Goal: Information Seeking & Learning: Learn about a topic

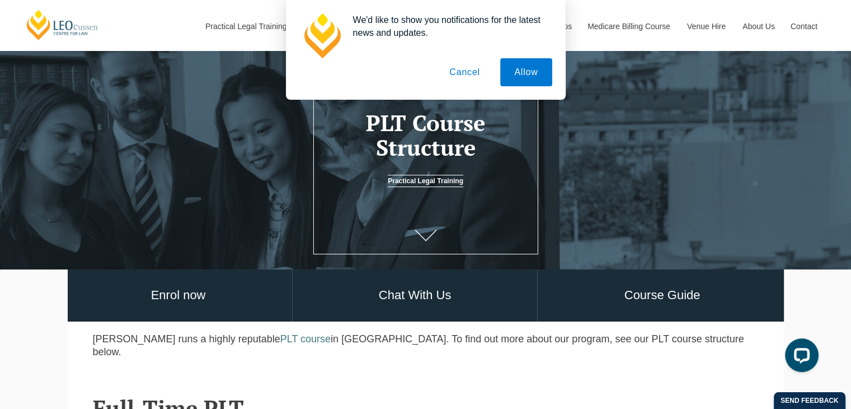
click at [461, 76] on button "Cancel" at bounding box center [464, 72] width 59 height 28
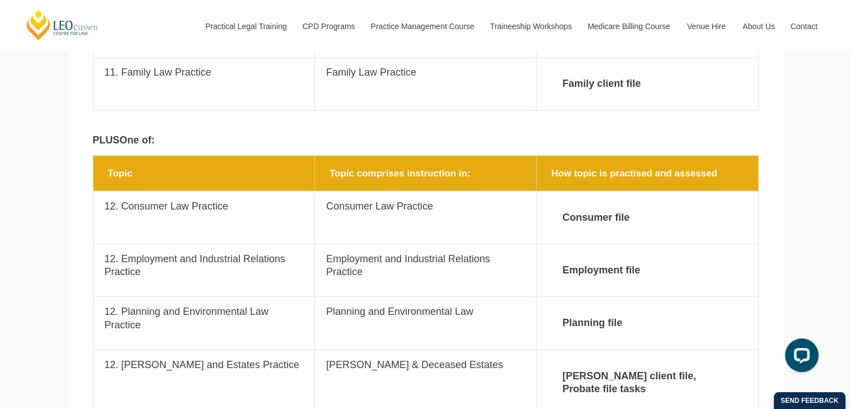
scroll to position [2021, 0]
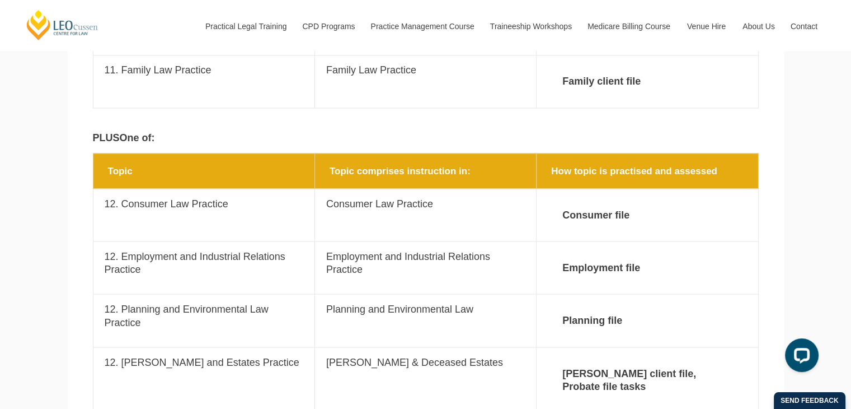
click at [78, 243] on section "Topic Topic comprises instruction in: How topic is practised and assessed Topic…" at bounding box center [426, 289] width 716 height 272
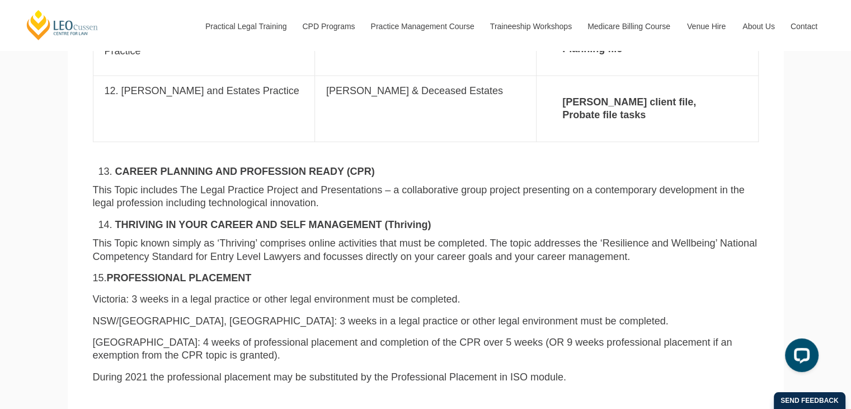
scroll to position [2289, 0]
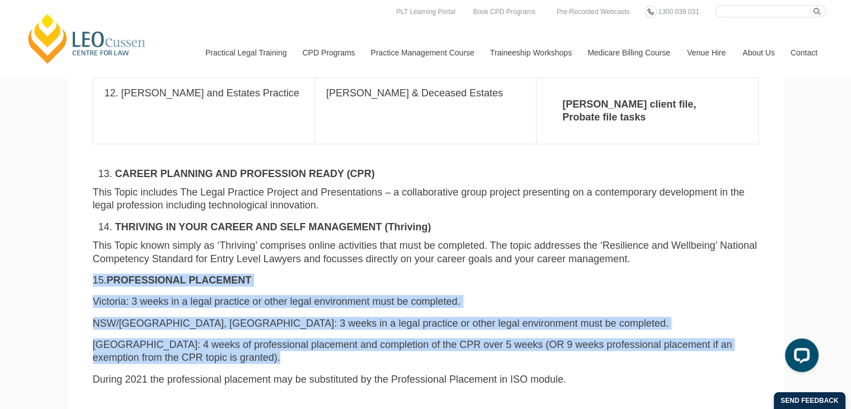
drag, startPoint x: 86, startPoint y: 239, endPoint x: 381, endPoint y: 317, distance: 304.5
click at [381, 317] on div "CAREER PLANNING AND PROFESSION READY (CPR) This Topic includes The Legal Practi…" at bounding box center [426, 280] width 683 height 227
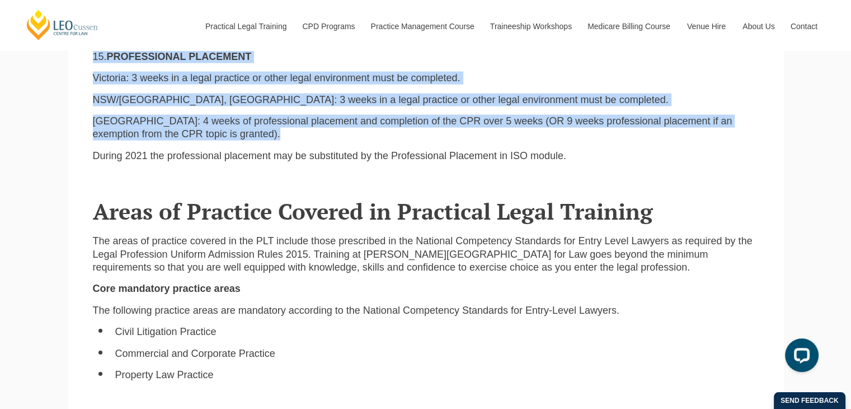
scroll to position [2512, 0]
copy div "15. PROFESSIONAL PLACEMENT Victoria: 3 weeks in a legal practice or other legal…"
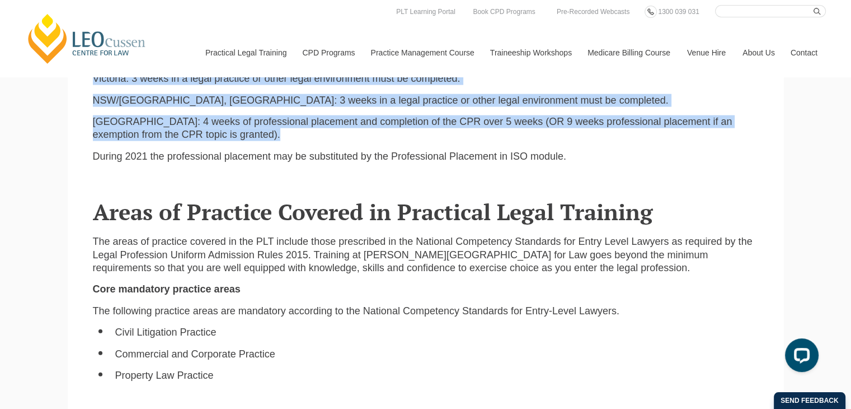
copy div "15. PROFESSIONAL PLACEMENT Victoria: 3 weeks in a legal practice or other legal…"
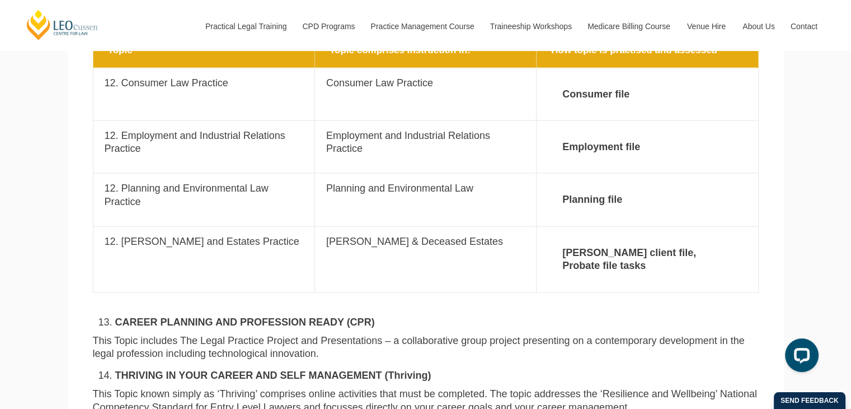
scroll to position [2142, 0]
